Goal: Information Seeking & Learning: Learn about a topic

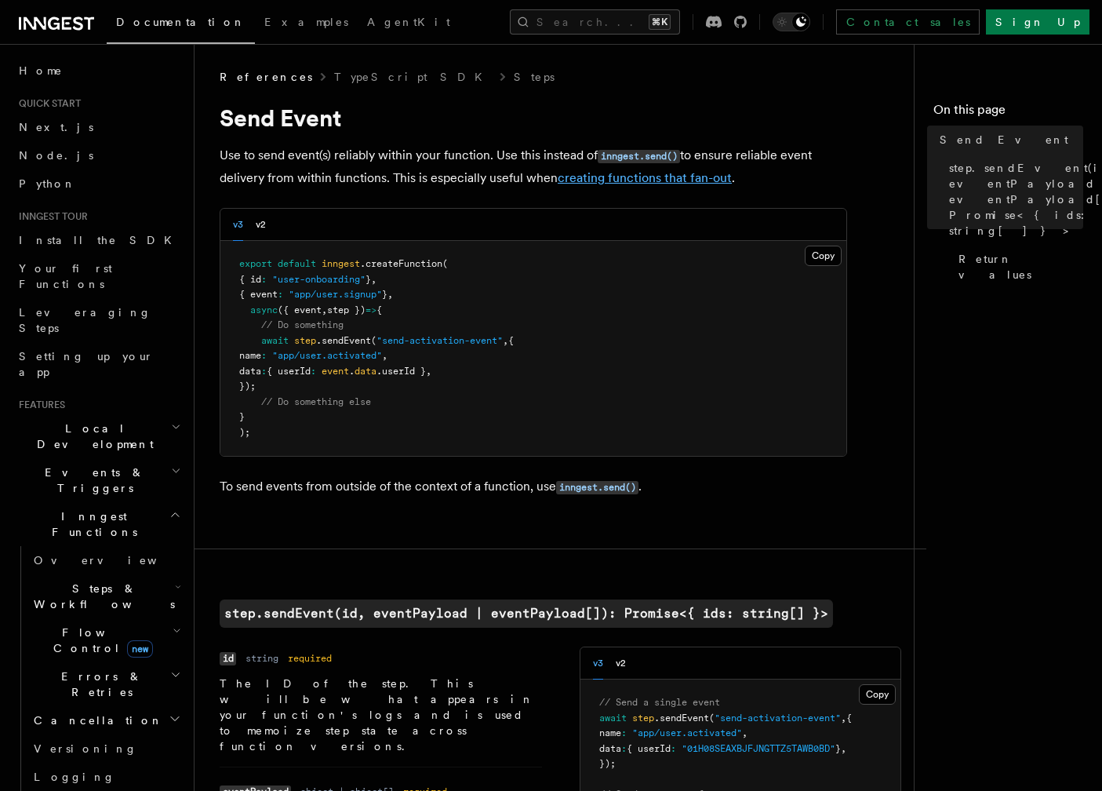
click at [627, 182] on link "creating functions that fan-out" at bounding box center [645, 177] width 174 height 15
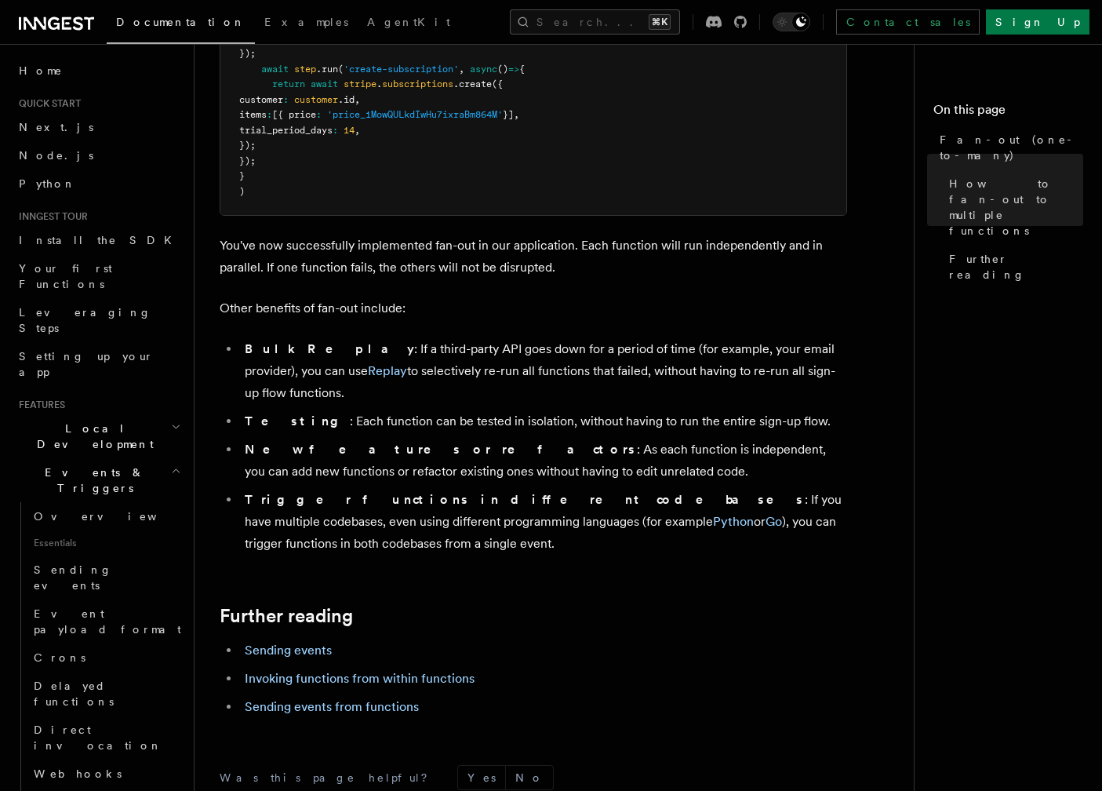
scroll to position [1816, 0]
click at [402, 487] on li "Trigger functions in different codebases : If you have multiple codebases, even…" at bounding box center [543, 520] width 607 height 66
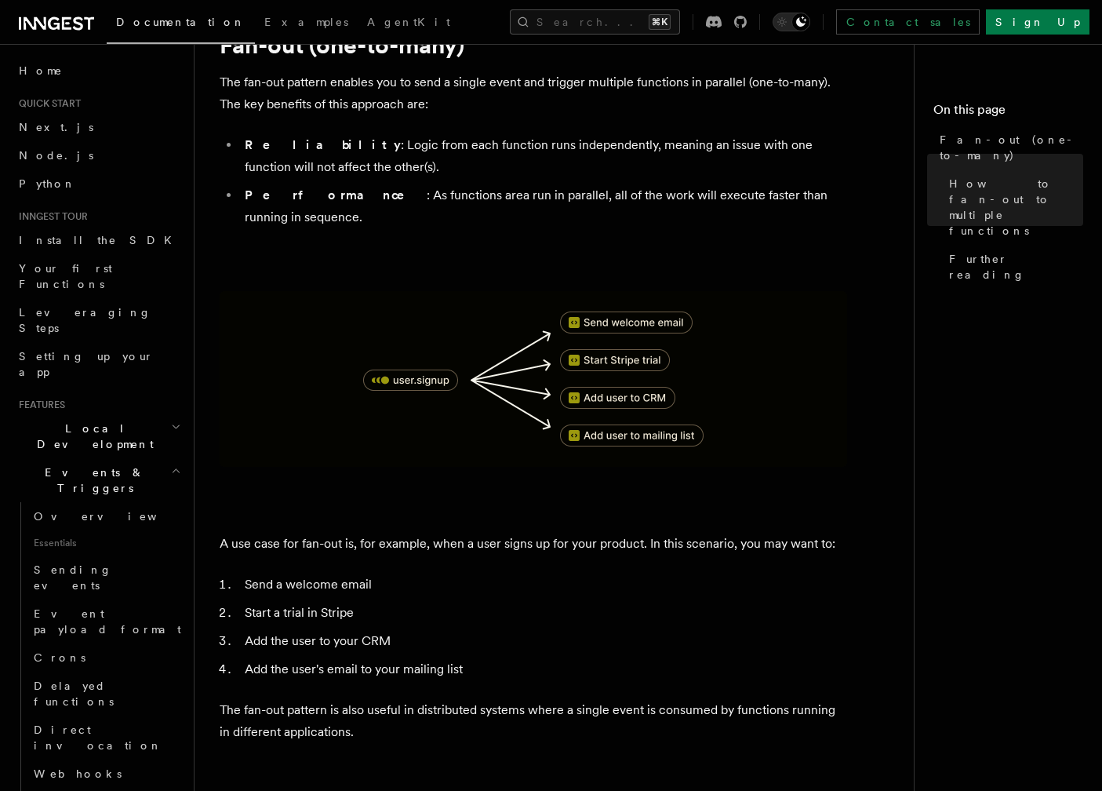
scroll to position [0, 0]
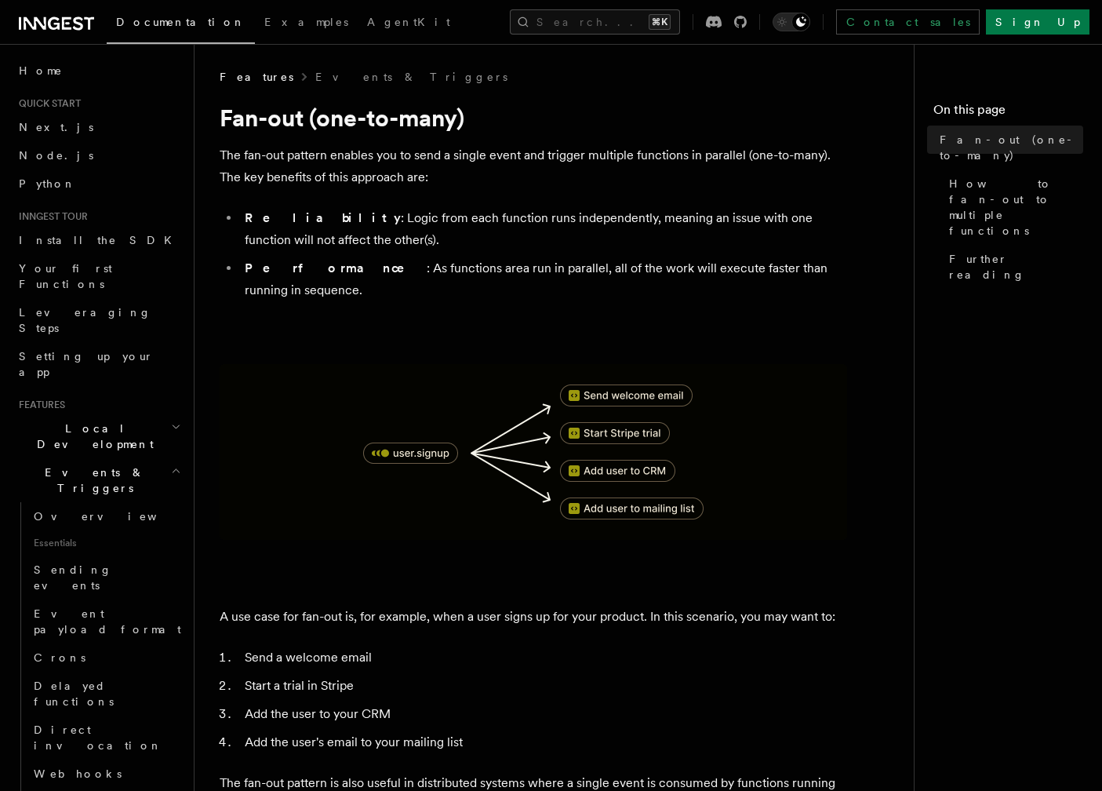
click at [60, 24] on icon at bounding box center [56, 23] width 75 height 19
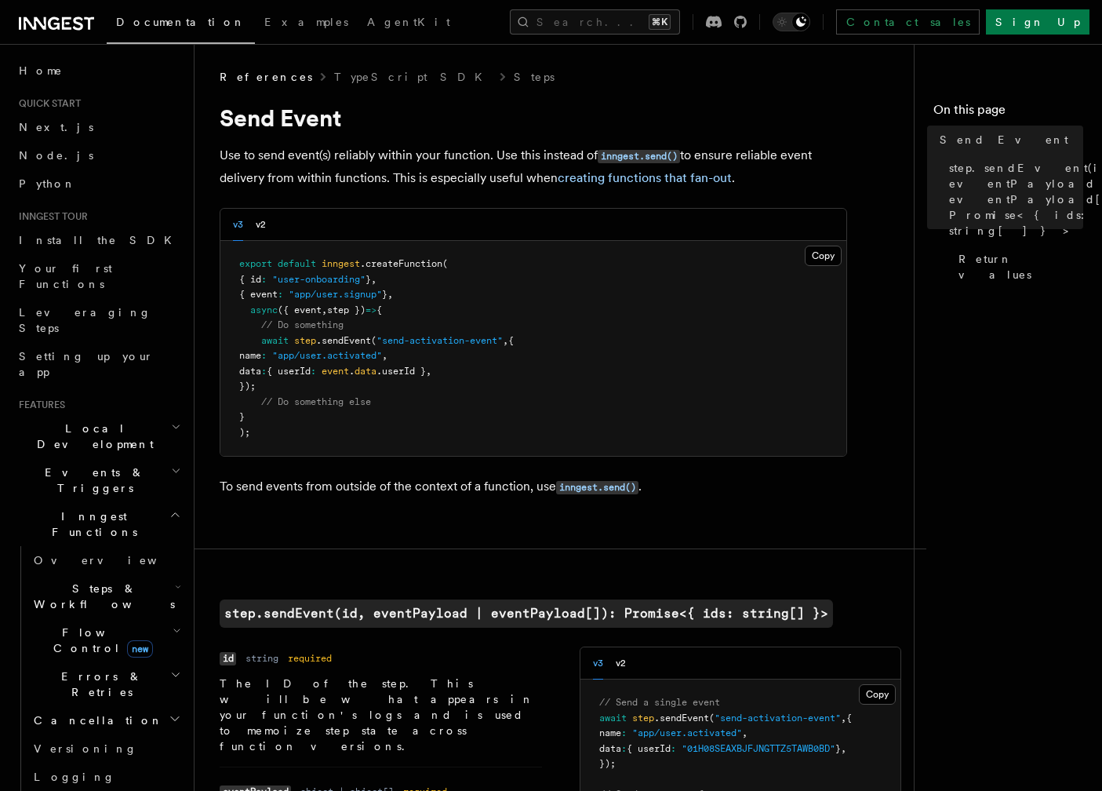
click at [322, 117] on h1 "Send Event" at bounding box center [533, 118] width 627 height 28
click at [582, 23] on button "Search... ⌘K" at bounding box center [595, 21] width 170 height 25
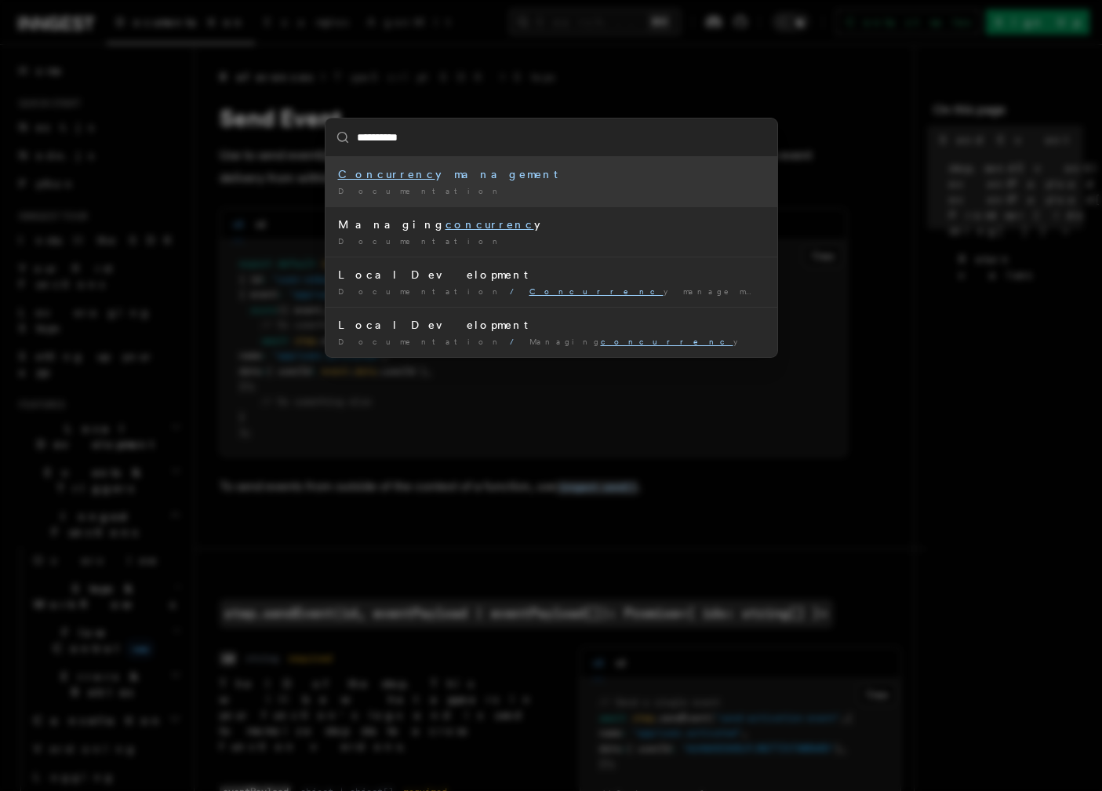
type input "**********"
click at [416, 187] on div "Documentation /" at bounding box center [551, 191] width 427 height 12
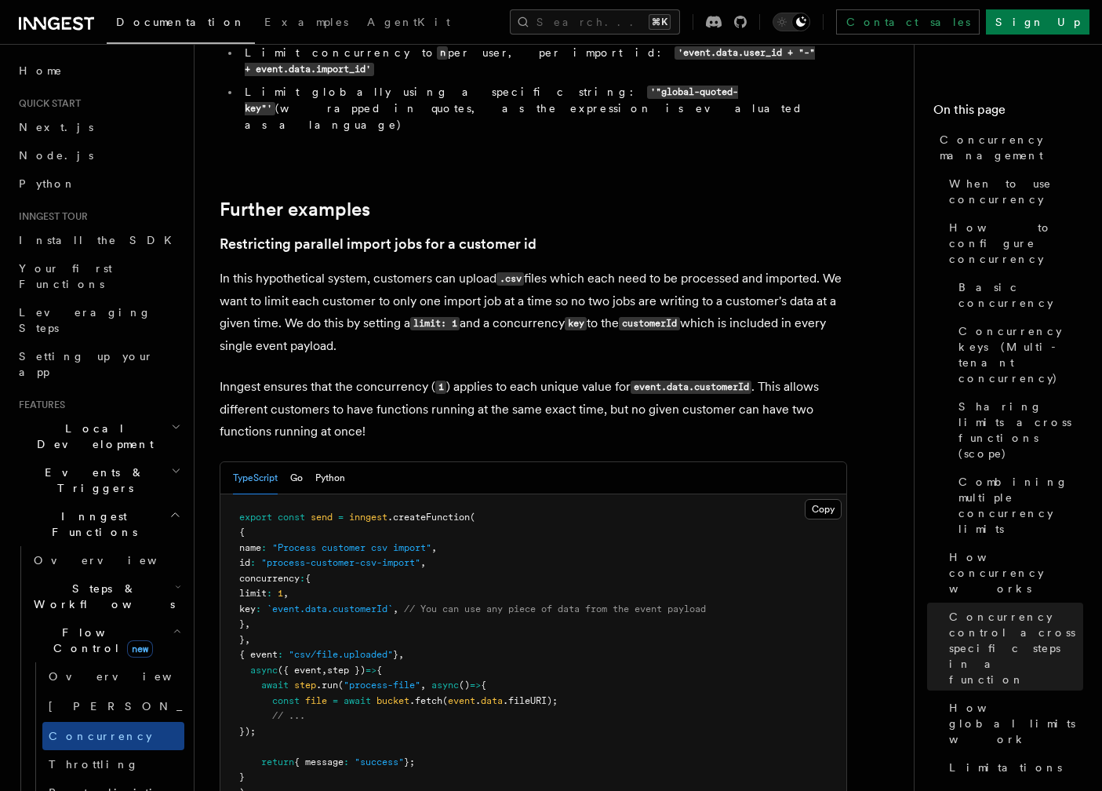
scroll to position [6184, 0]
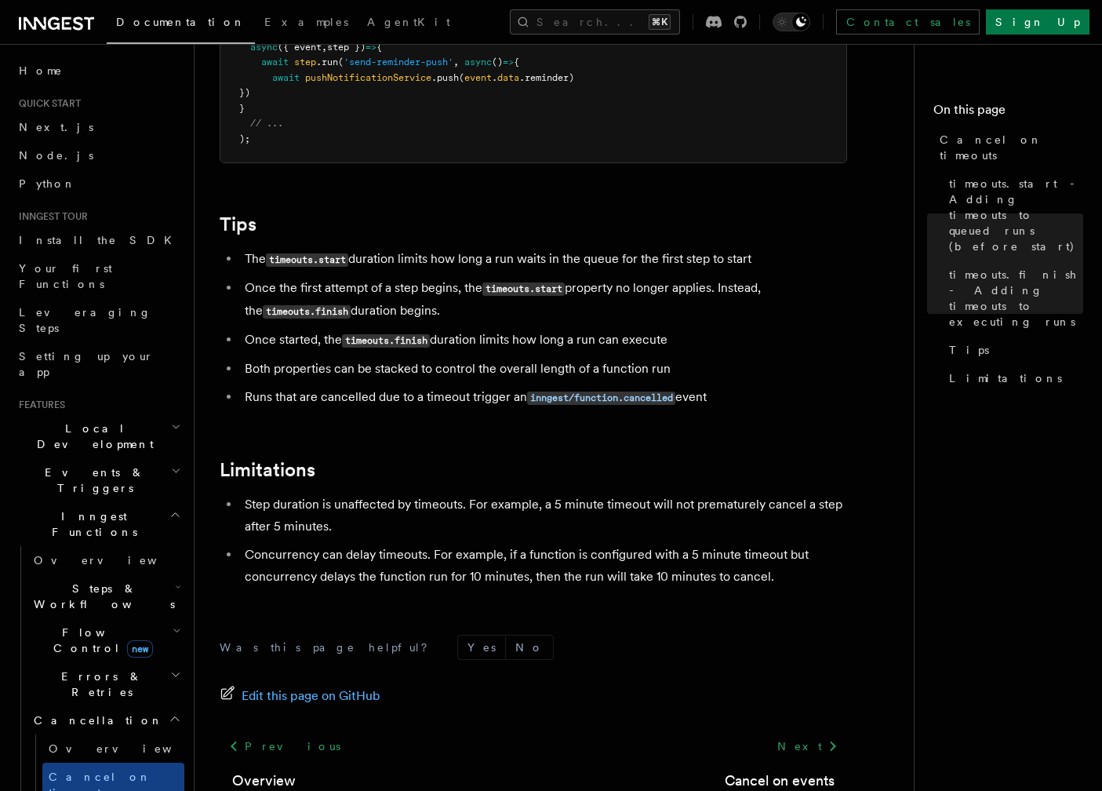
scroll to position [1302, 0]
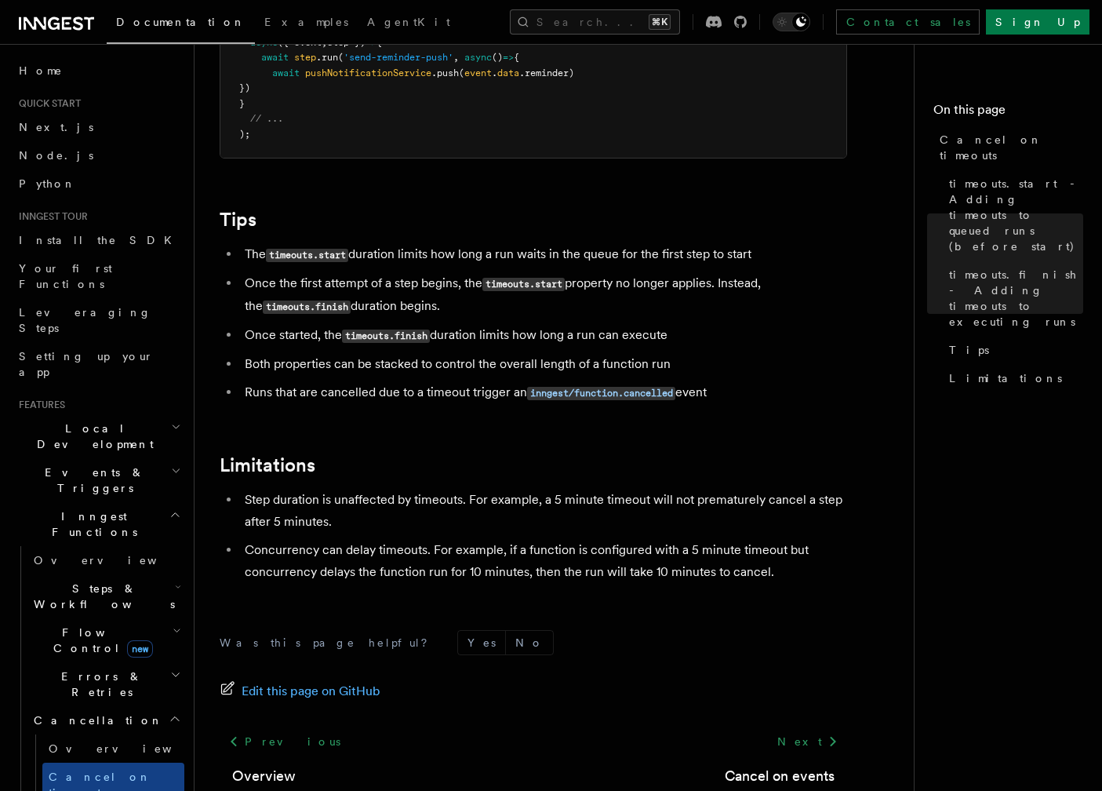
click at [127, 640] on span "new" at bounding box center [140, 648] width 26 height 17
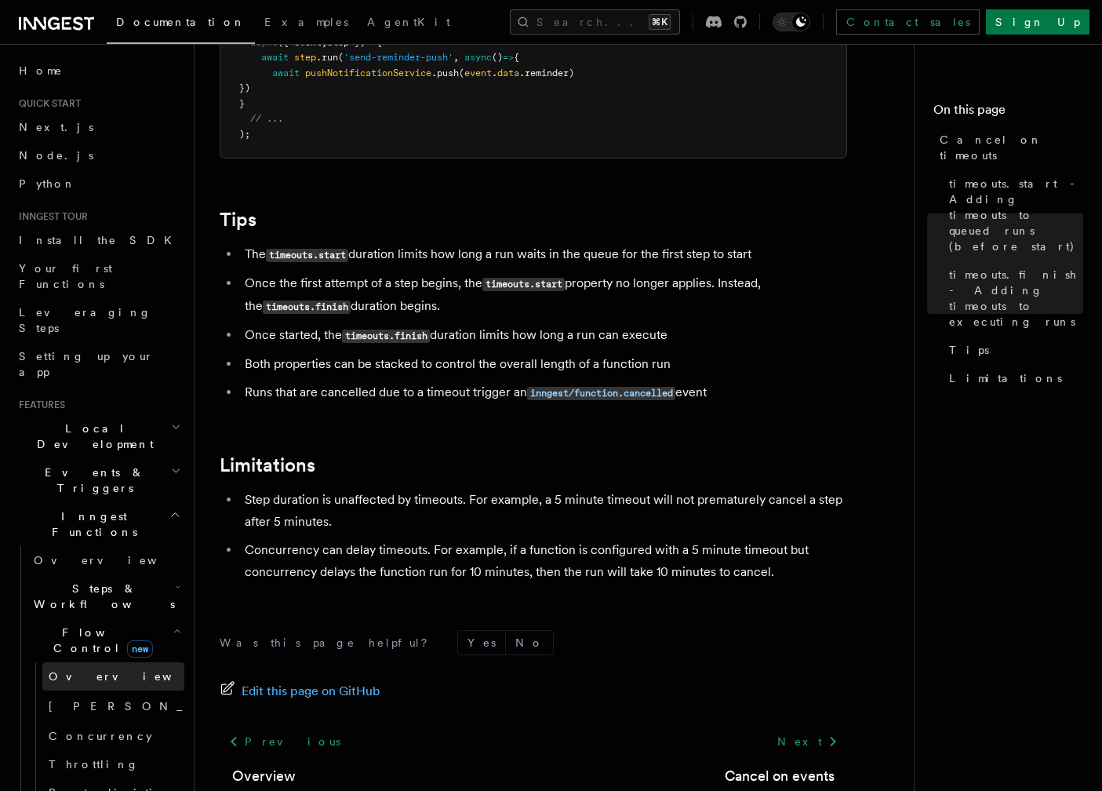
click at [81, 670] on span "Overview" at bounding box center [130, 676] width 162 height 13
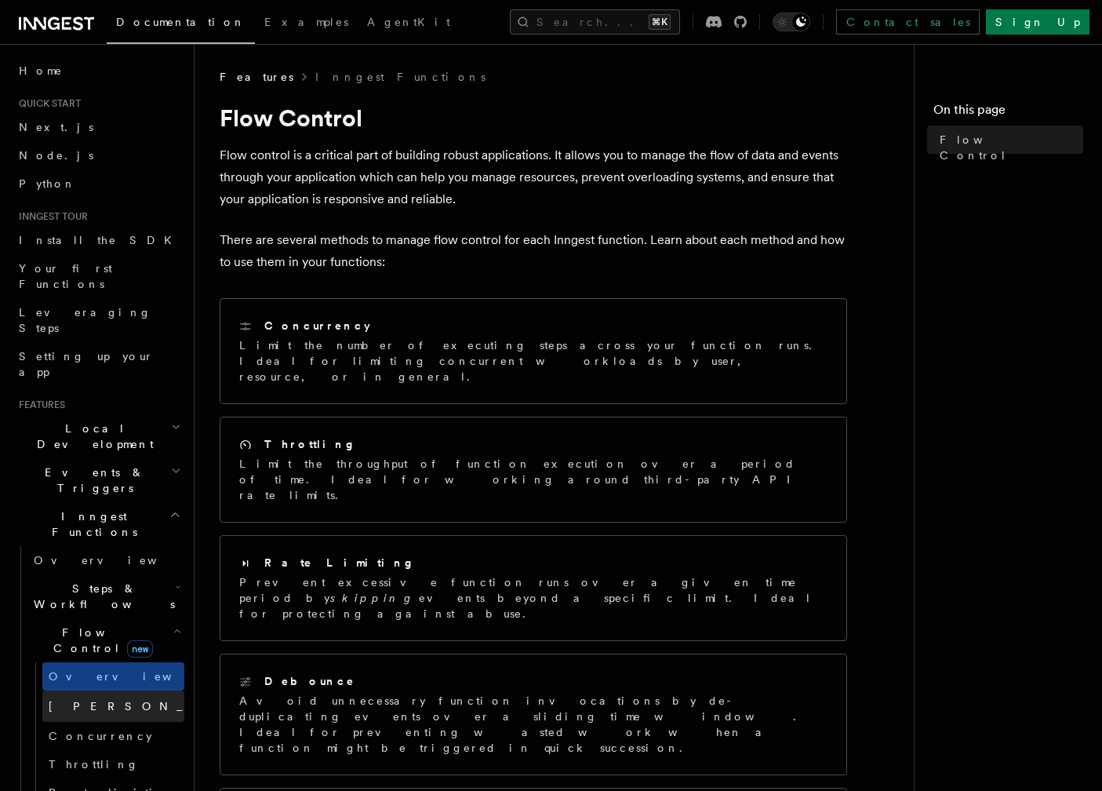
click at [77, 700] on span "[PERSON_NAME]" at bounding box center [164, 706] width 230 height 13
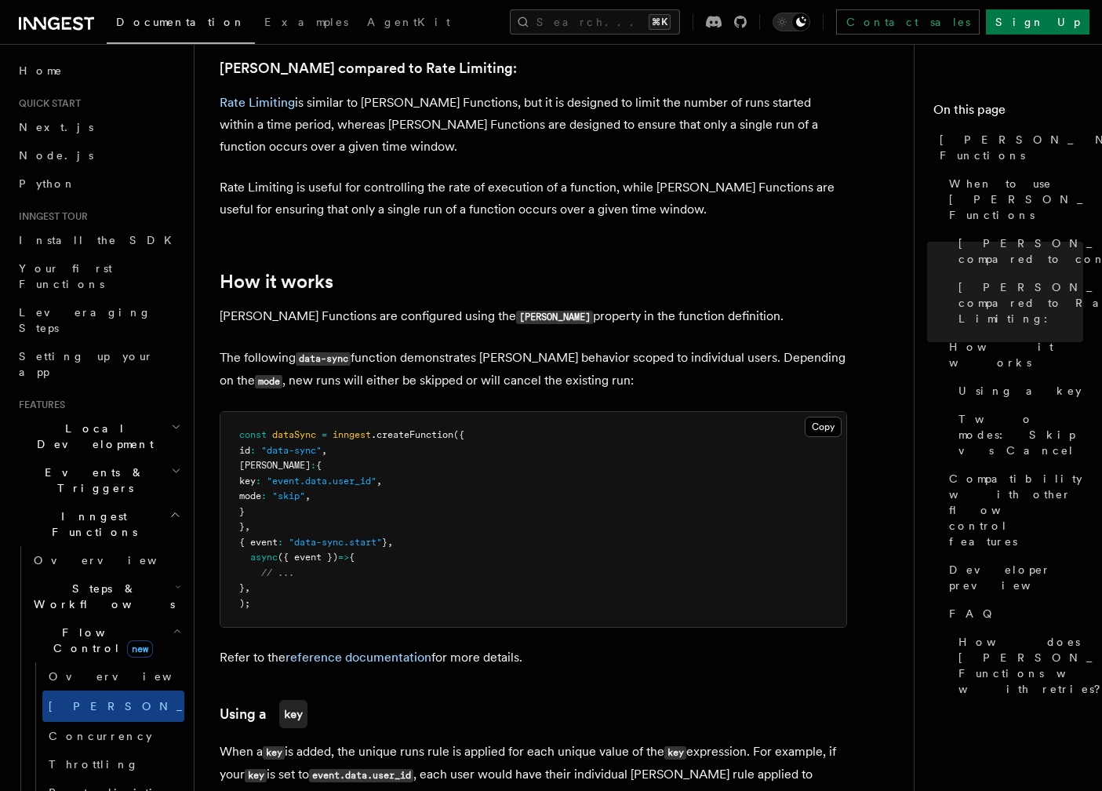
scroll to position [1039, 0]
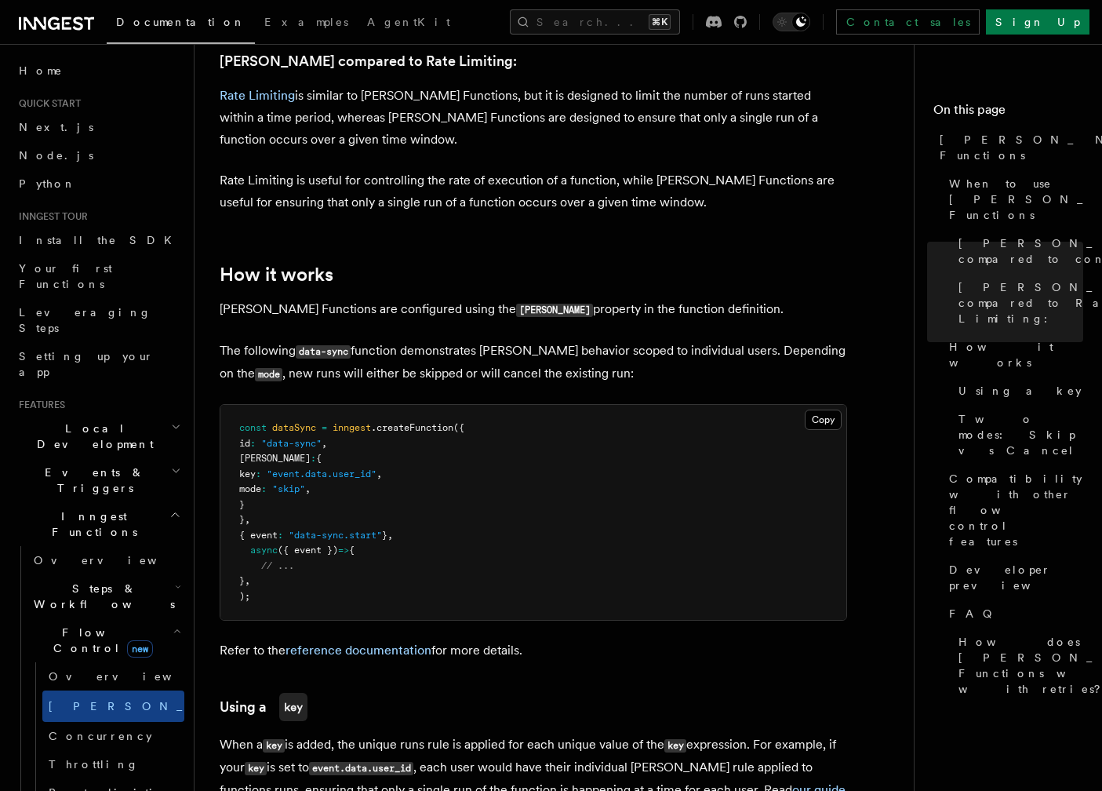
click at [475, 340] on p "The following data-sync function demonstrates [PERSON_NAME] behavior scoped to …" at bounding box center [533, 362] width 627 height 45
click at [363, 560] on pre "const dataSync = inngest .createFunction ({ id : "data-sync" , [PERSON_NAME] : …" at bounding box center [533, 512] width 626 height 215
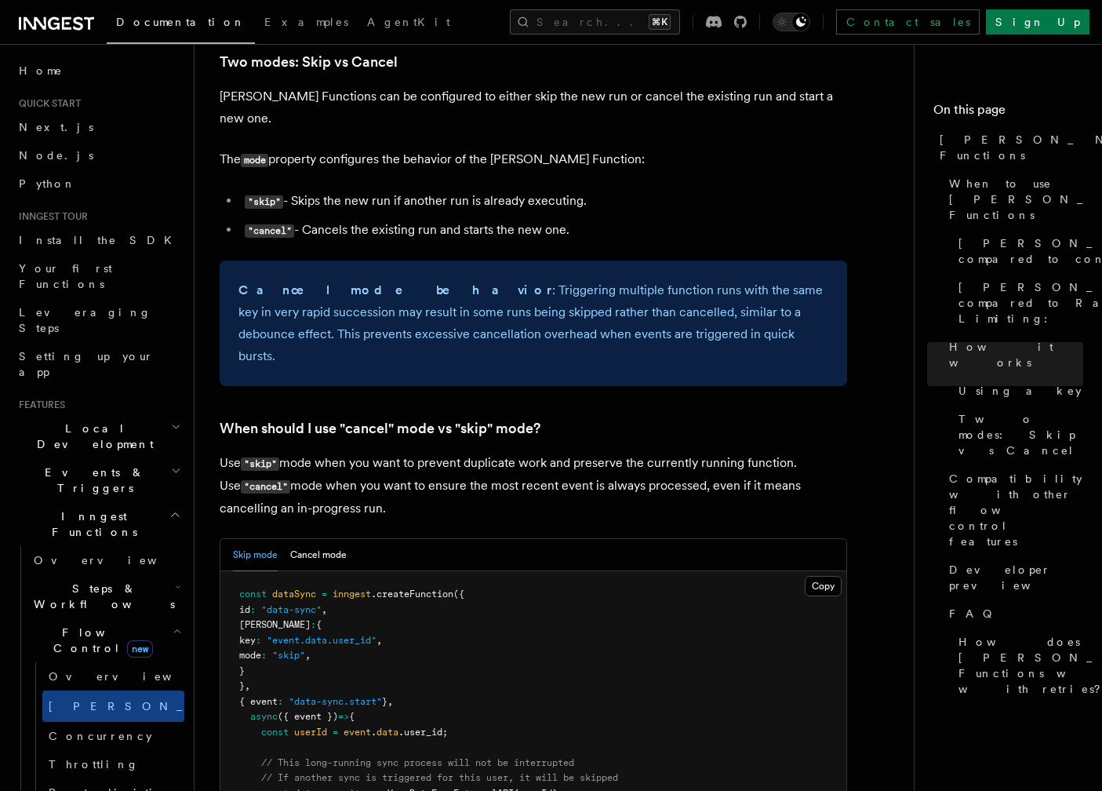
scroll to position [1844, 0]
click at [323, 450] on p "Use "skip" mode when you want to prevent duplicate work and preserve the curren…" at bounding box center [533, 483] width 627 height 67
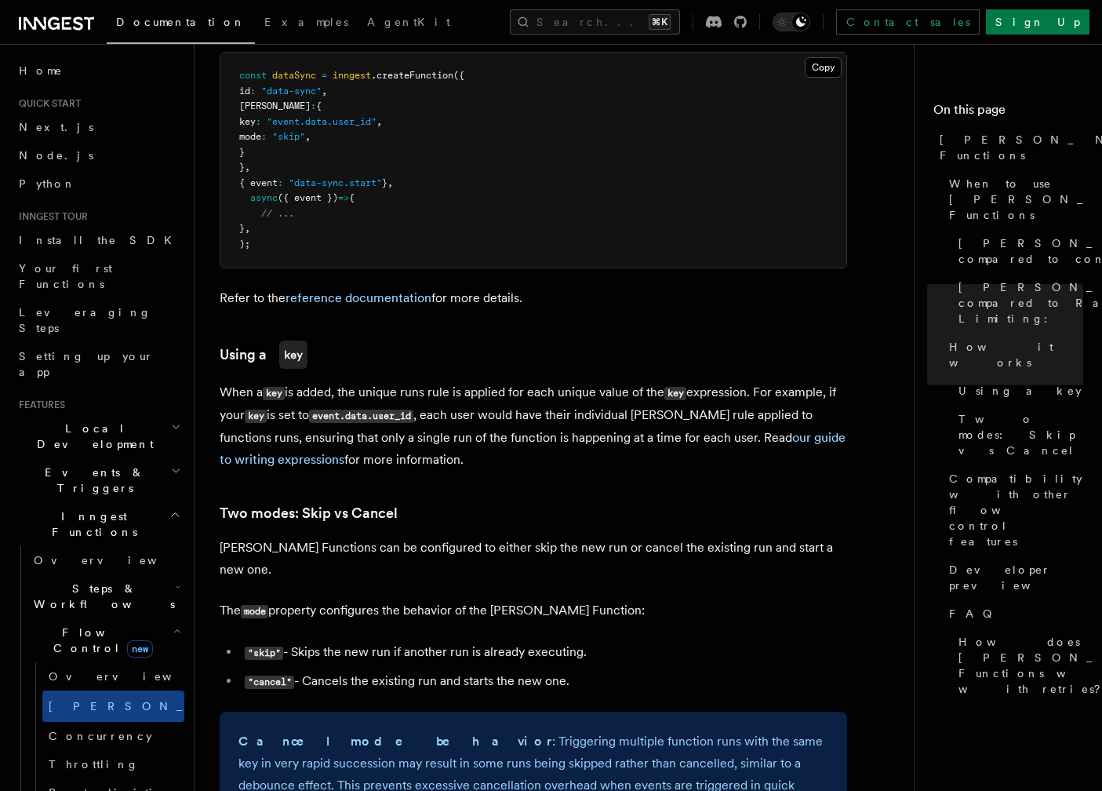
scroll to position [1403, 0]
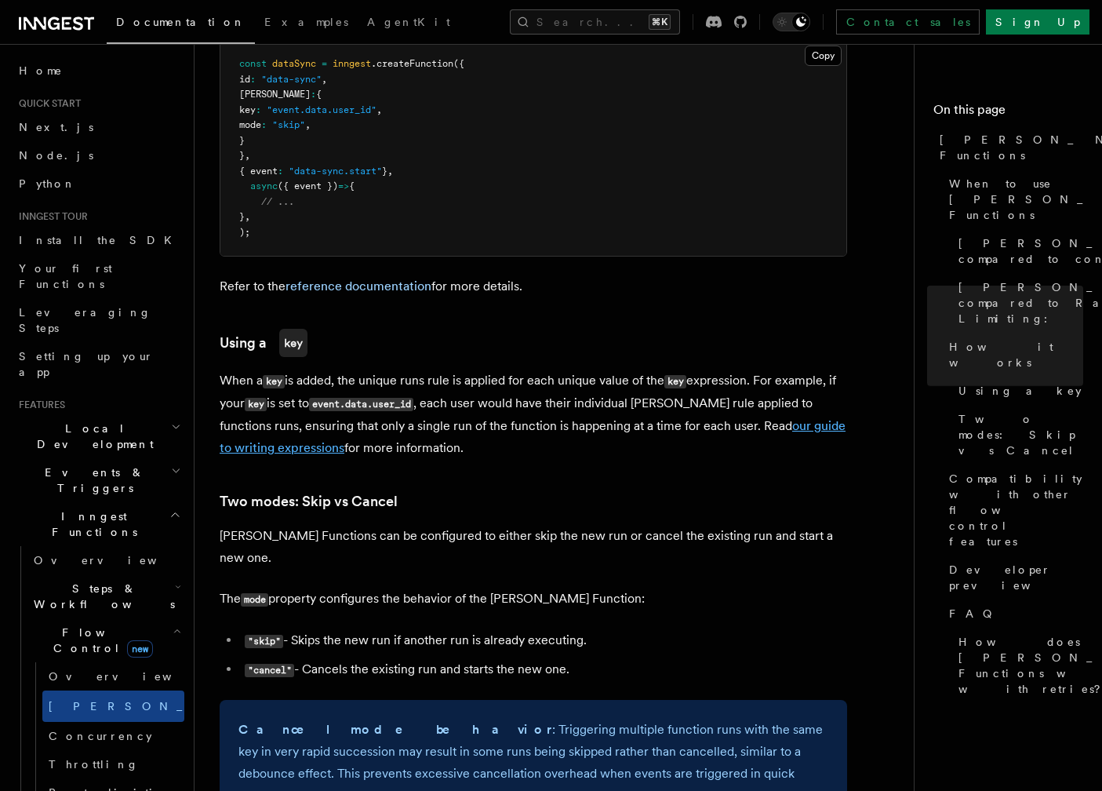
click at [262, 428] on link "our guide to writing expressions" at bounding box center [533, 436] width 626 height 37
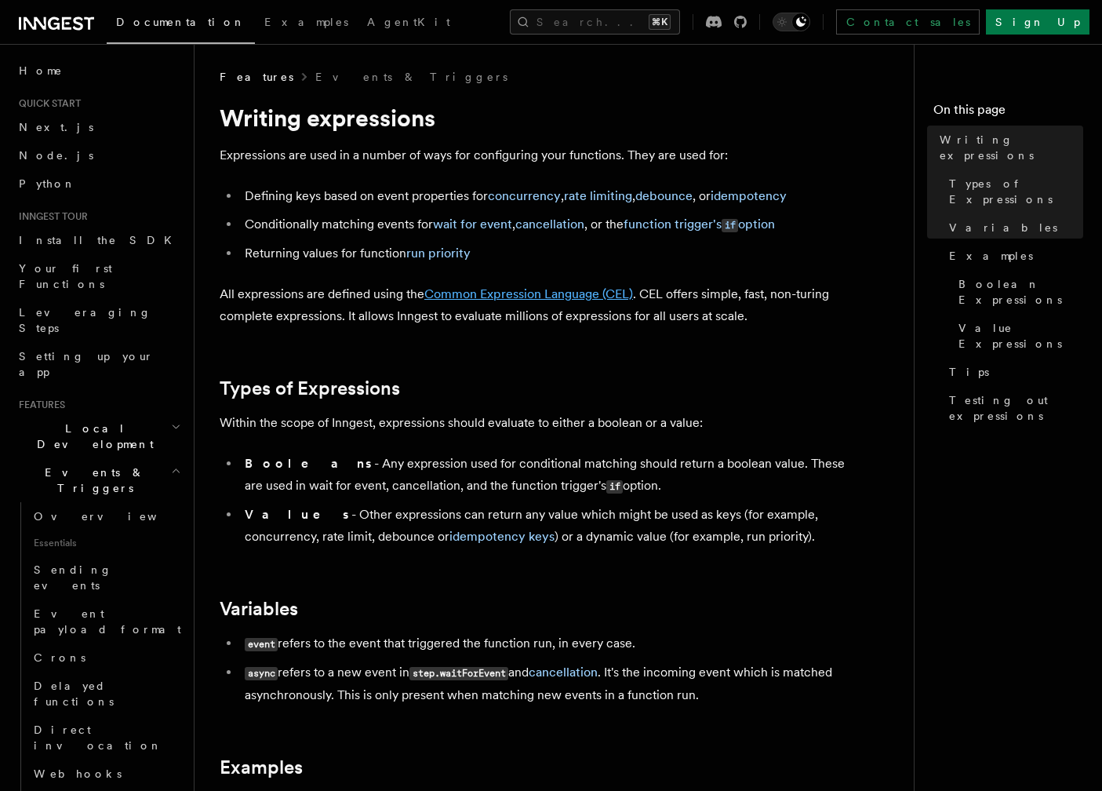
click at [534, 294] on link "Common Expression Language (CEL)" at bounding box center [528, 293] width 209 height 15
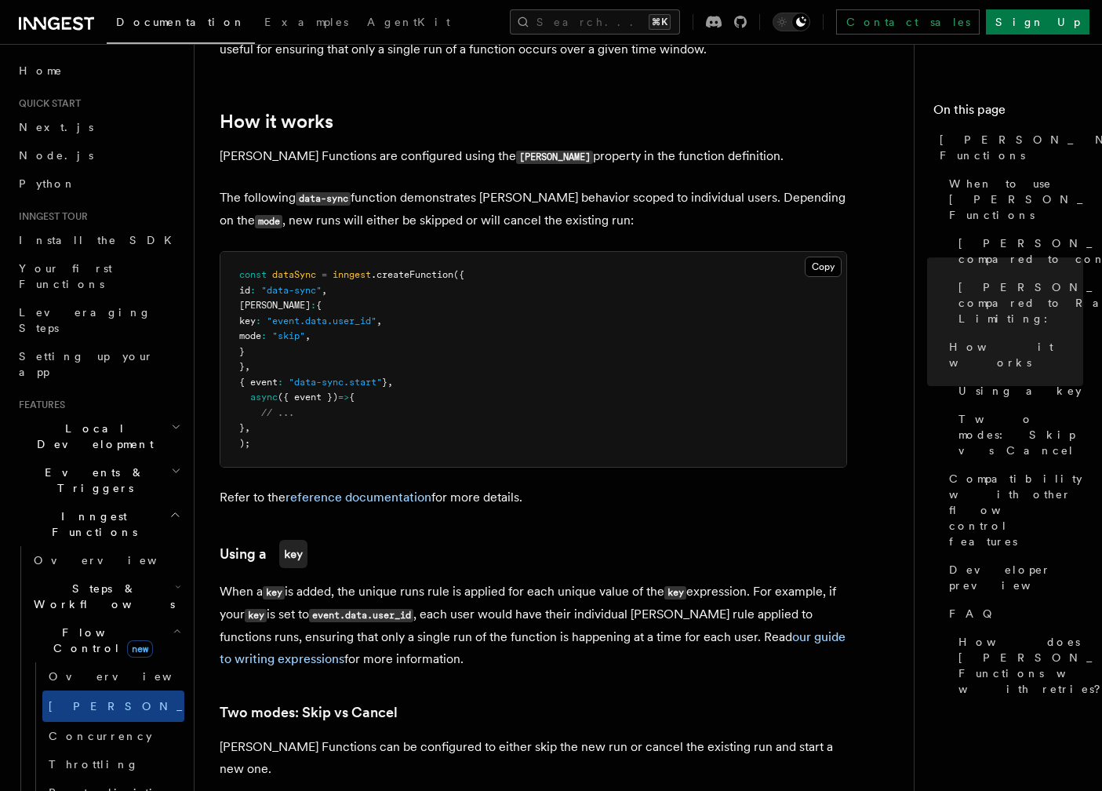
scroll to position [1177, 0]
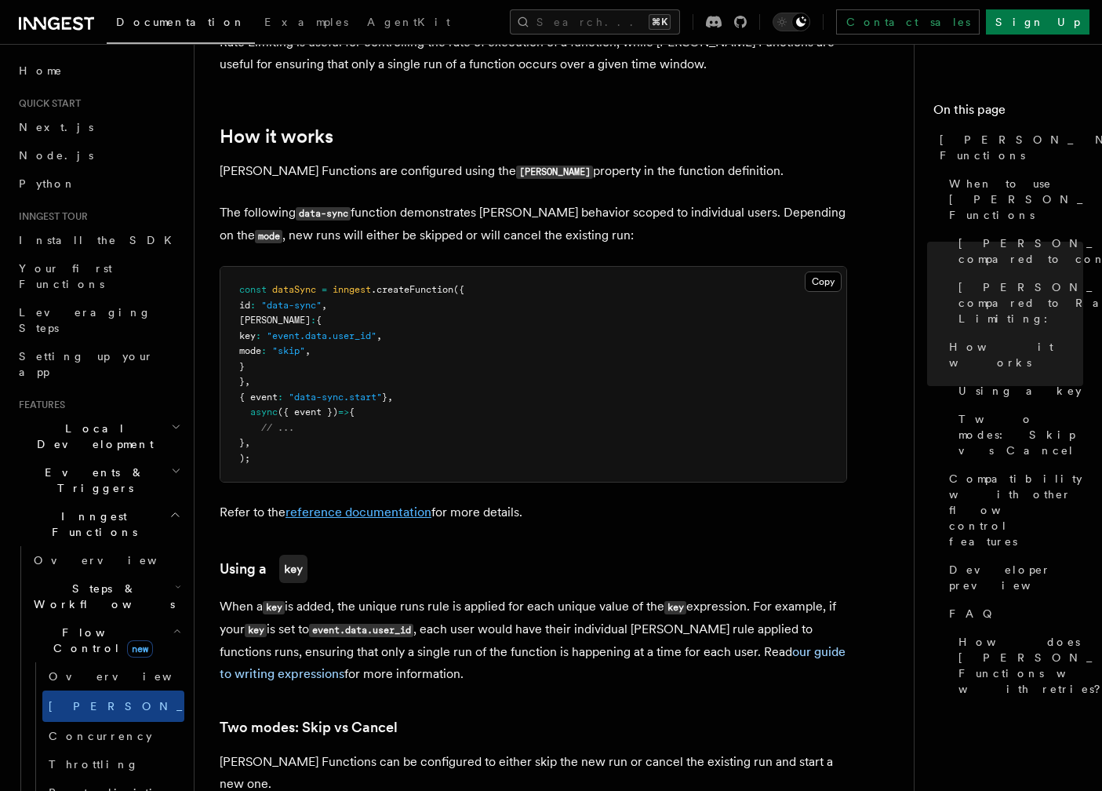
click at [349, 504] on link "reference documentation" at bounding box center [358, 511] width 146 height 15
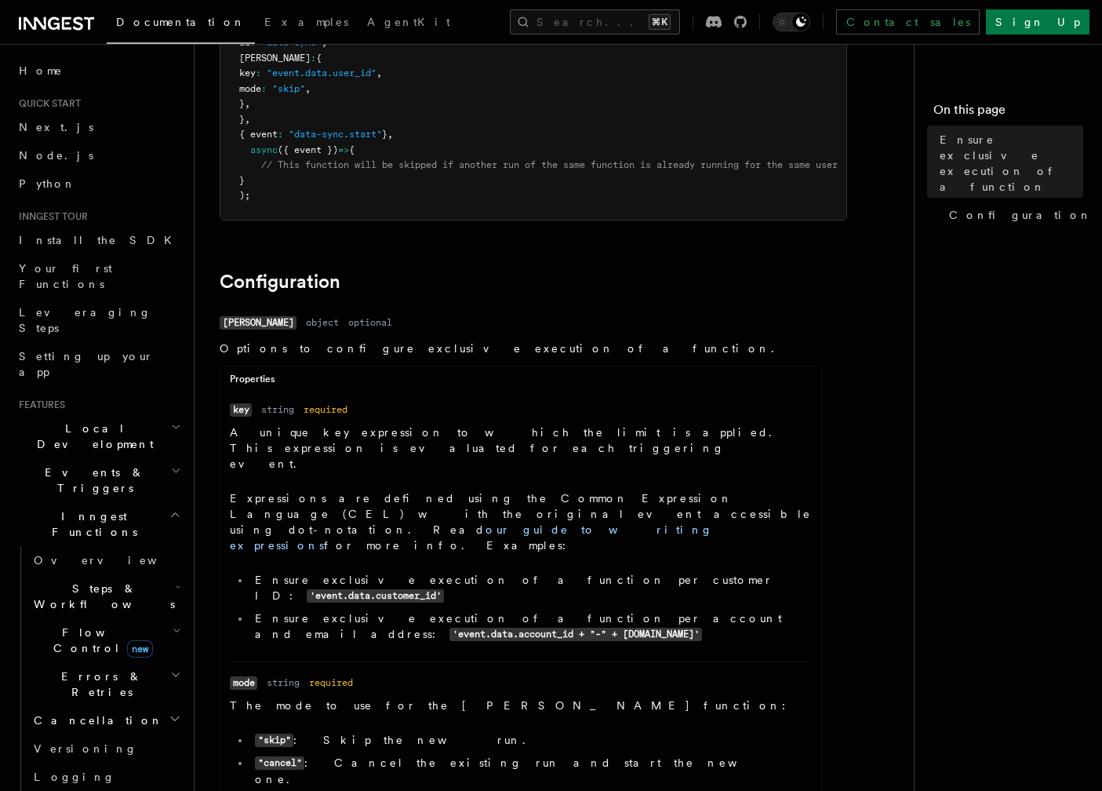
scroll to position [267, 0]
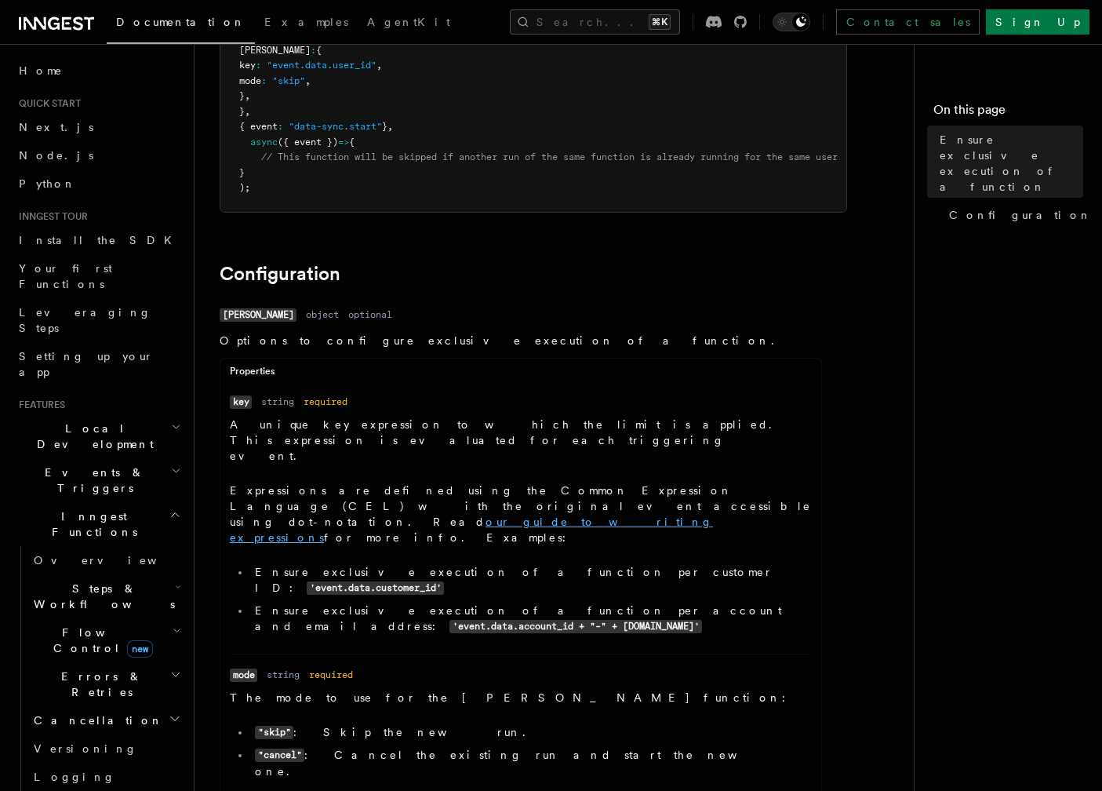
click at [366, 515] on link "our guide to writing expressions" at bounding box center [471, 529] width 483 height 28
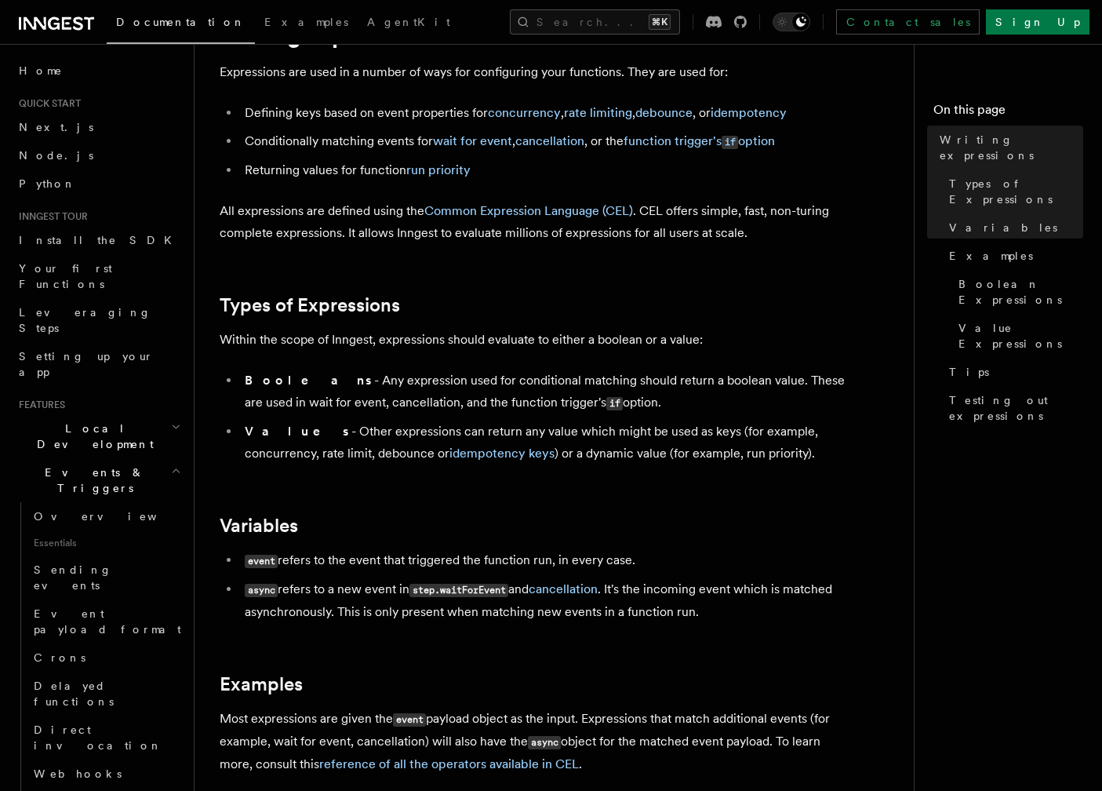
scroll to position [85, 0]
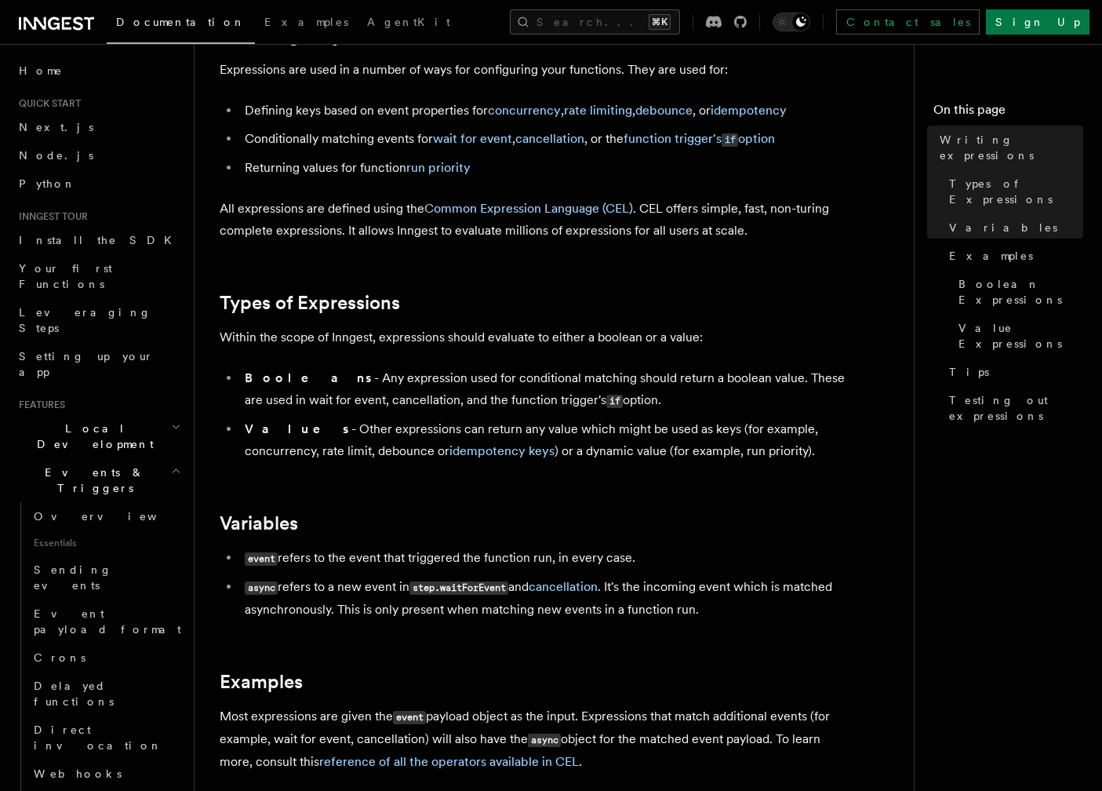
click at [270, 432] on strong "Values" at bounding box center [298, 428] width 107 height 15
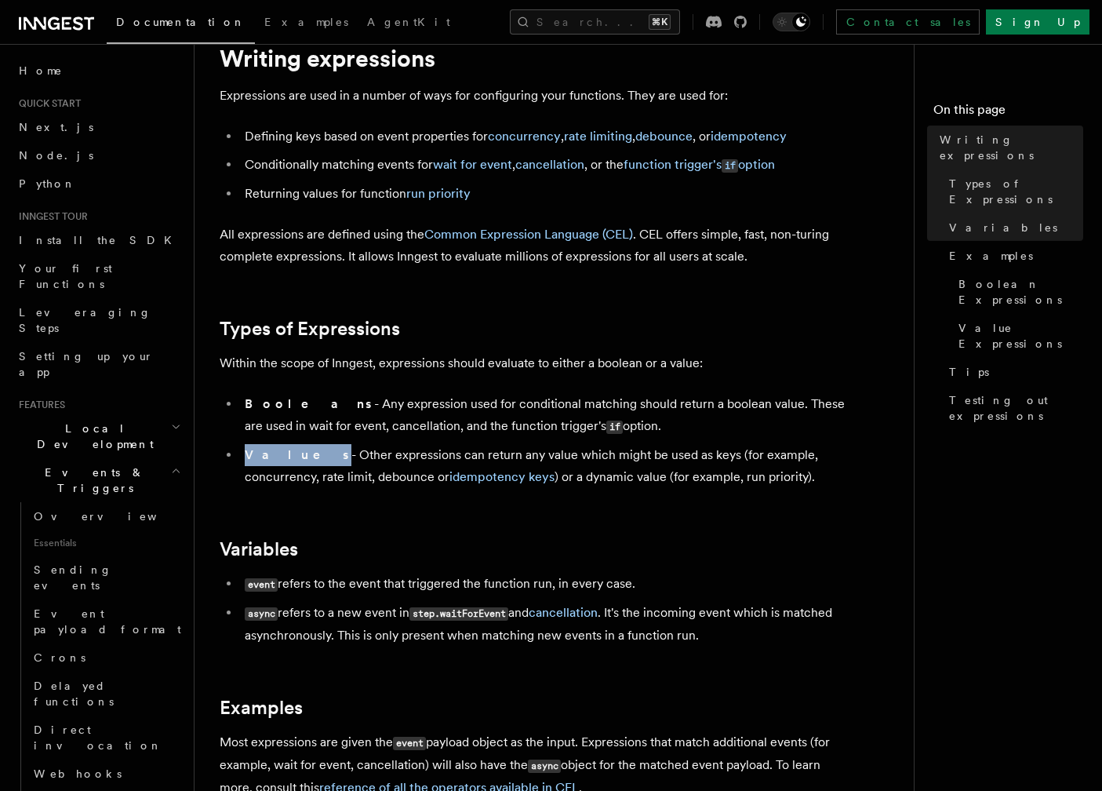
scroll to position [0, 0]
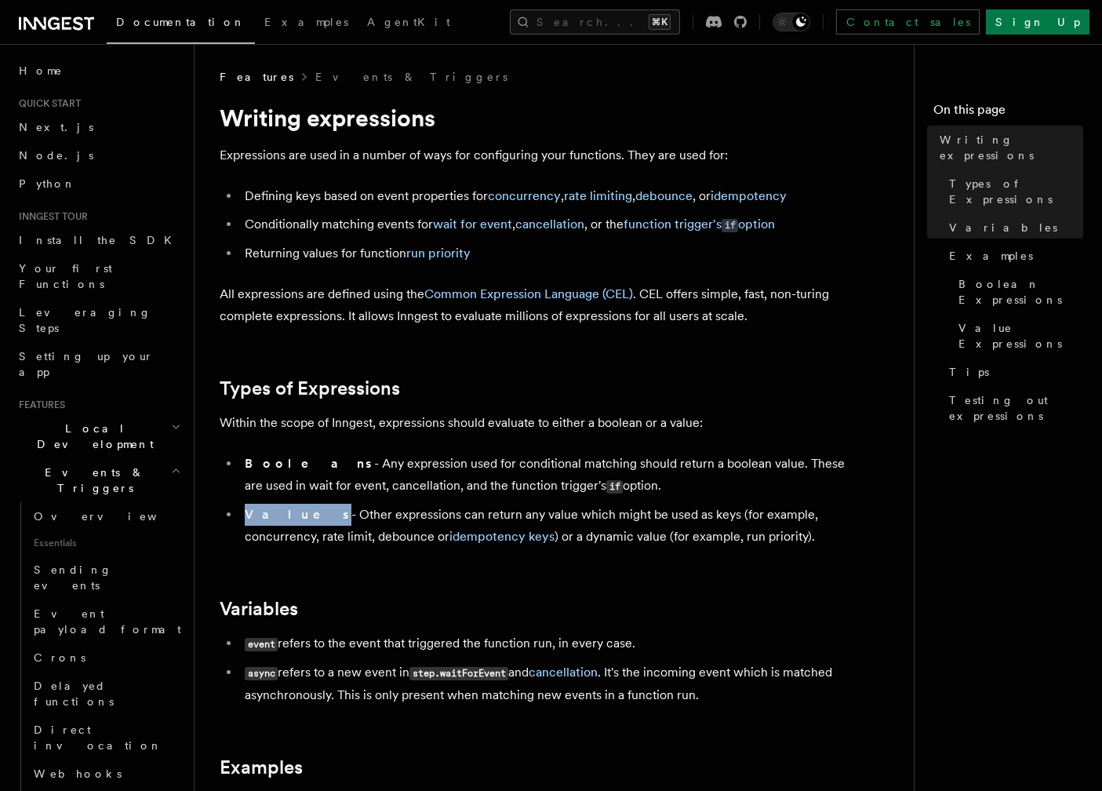
click at [84, 464] on span "Events & Triggers" at bounding box center [92, 479] width 158 height 31
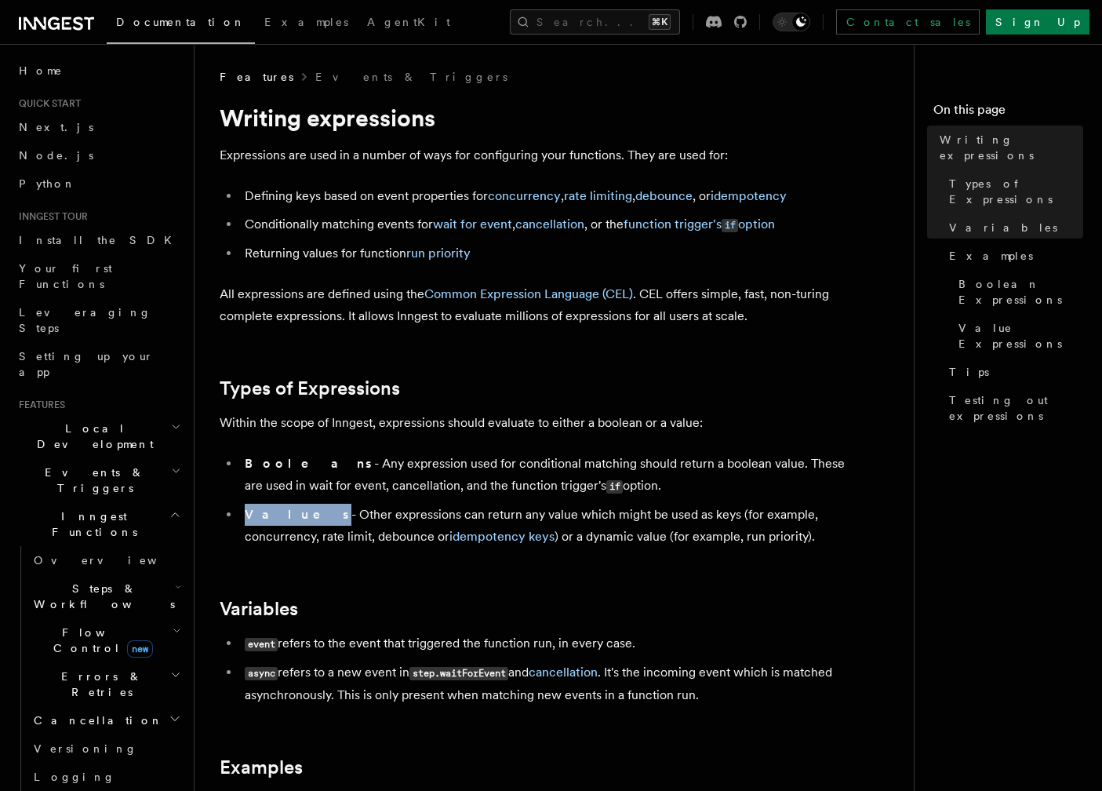
click at [67, 624] on span "Flow Control new" at bounding box center [99, 639] width 145 height 31
click at [70, 729] on span "Concurrency" at bounding box center [101, 735] width 104 height 13
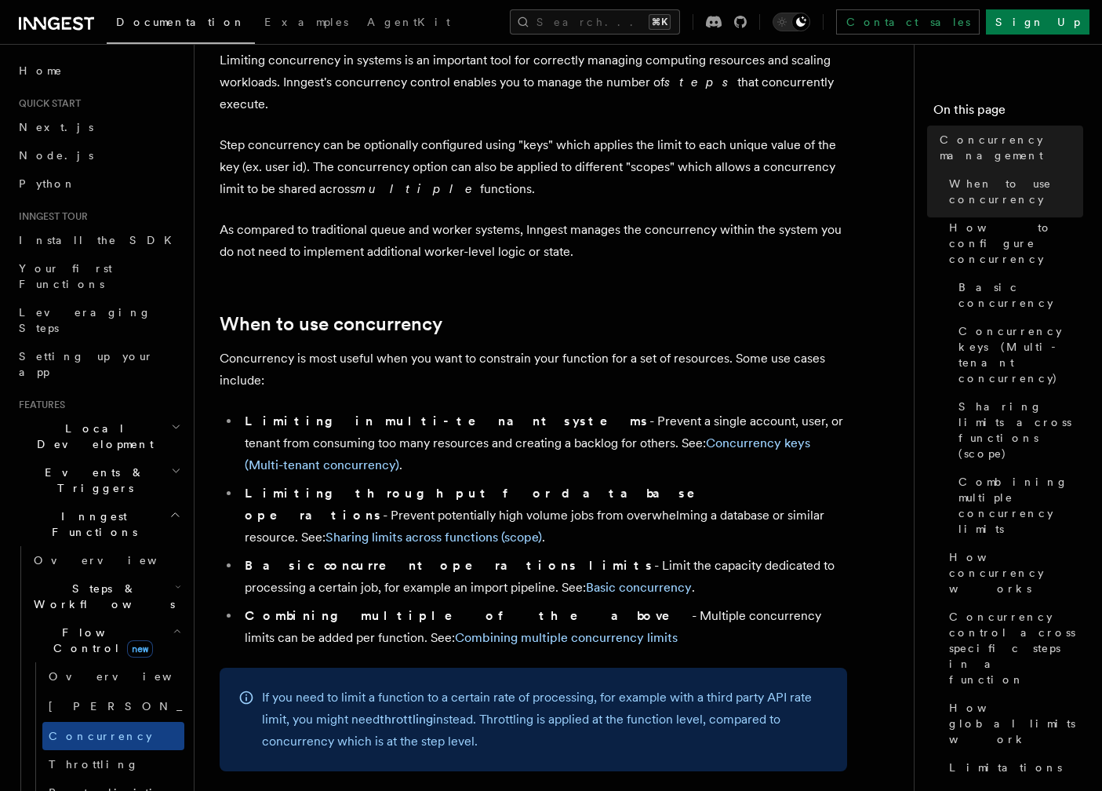
scroll to position [96, 0]
click at [74, 700] on span "[PERSON_NAME]" at bounding box center [164, 706] width 230 height 13
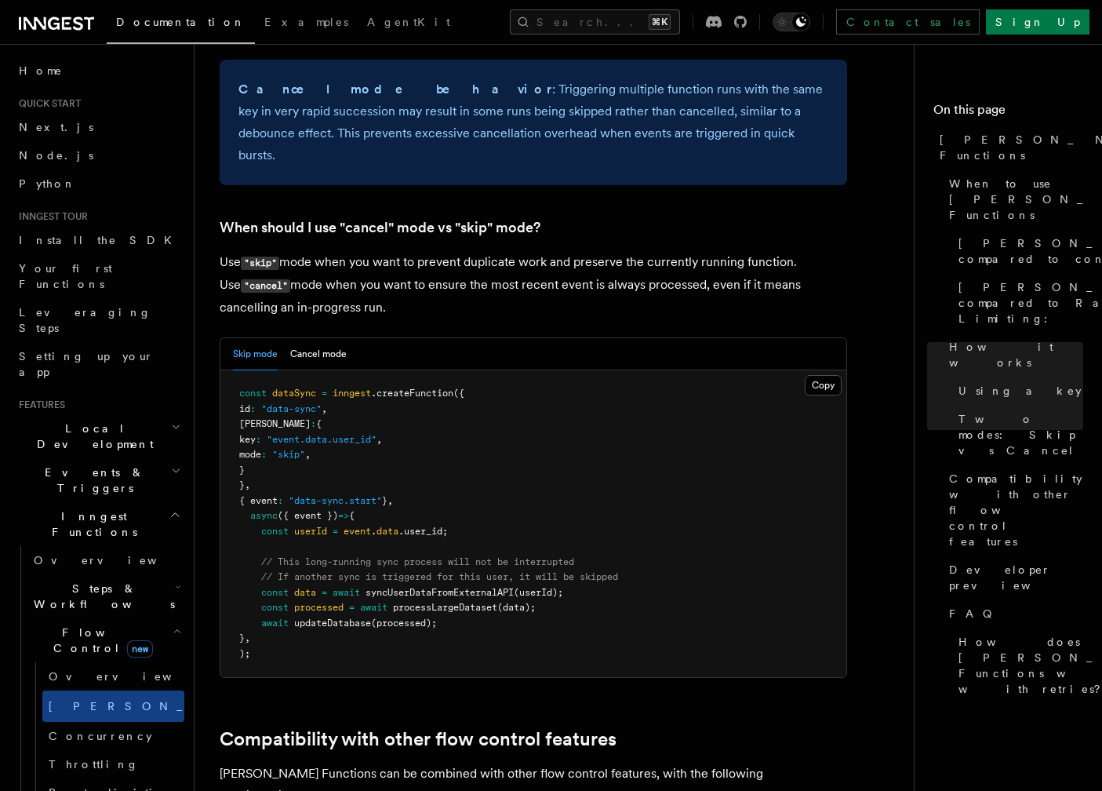
scroll to position [2057, 0]
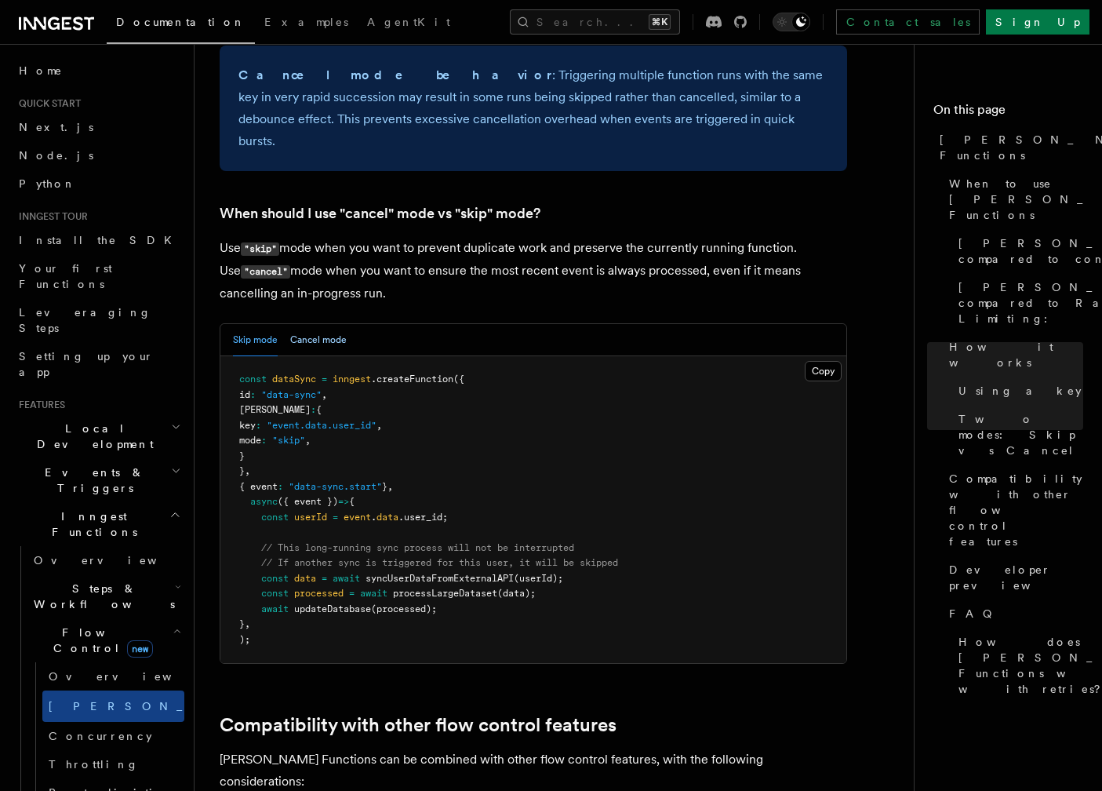
click at [324, 324] on button "Cancel mode" at bounding box center [318, 340] width 56 height 32
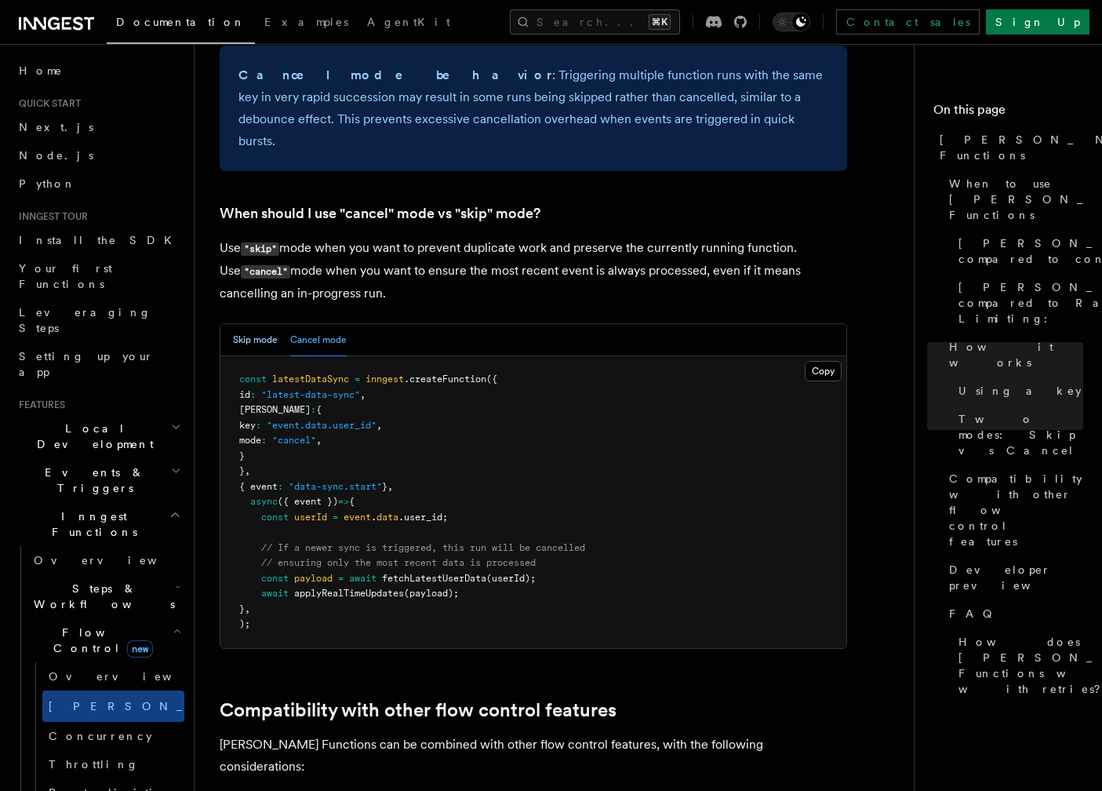
click at [252, 324] on button "Skip mode" at bounding box center [255, 340] width 45 height 32
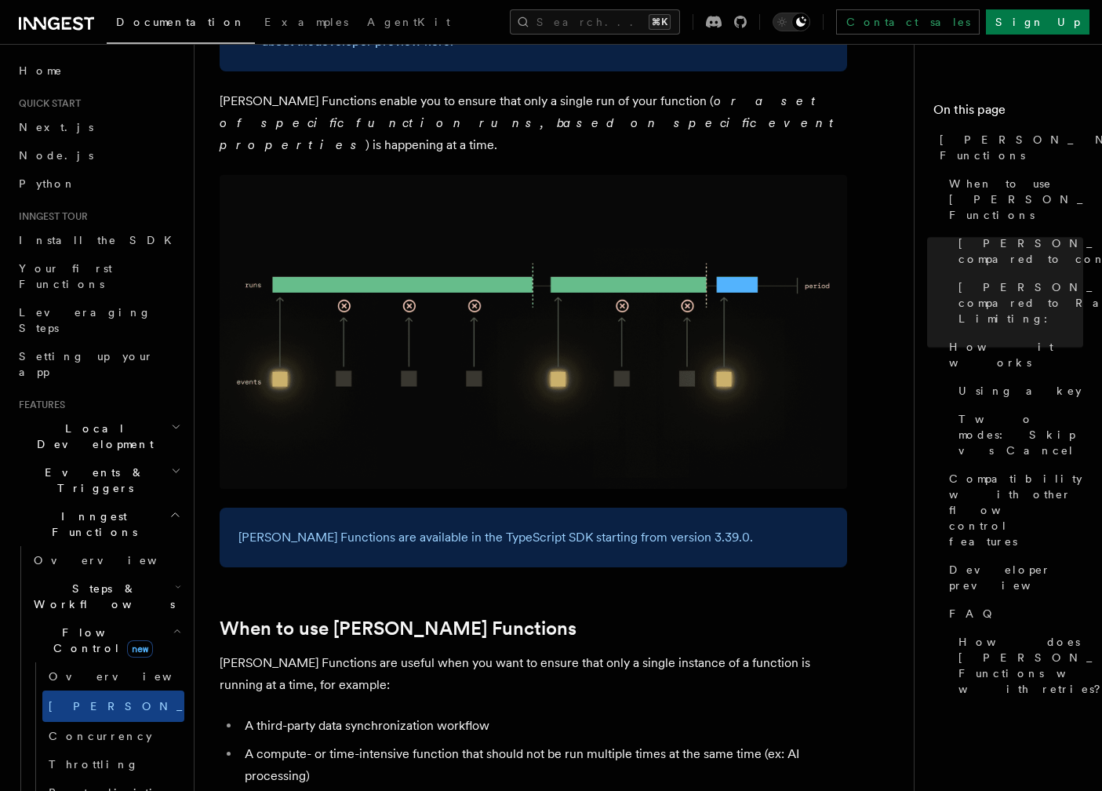
scroll to position [0, 0]
